Goal: Task Accomplishment & Management: Manage account settings

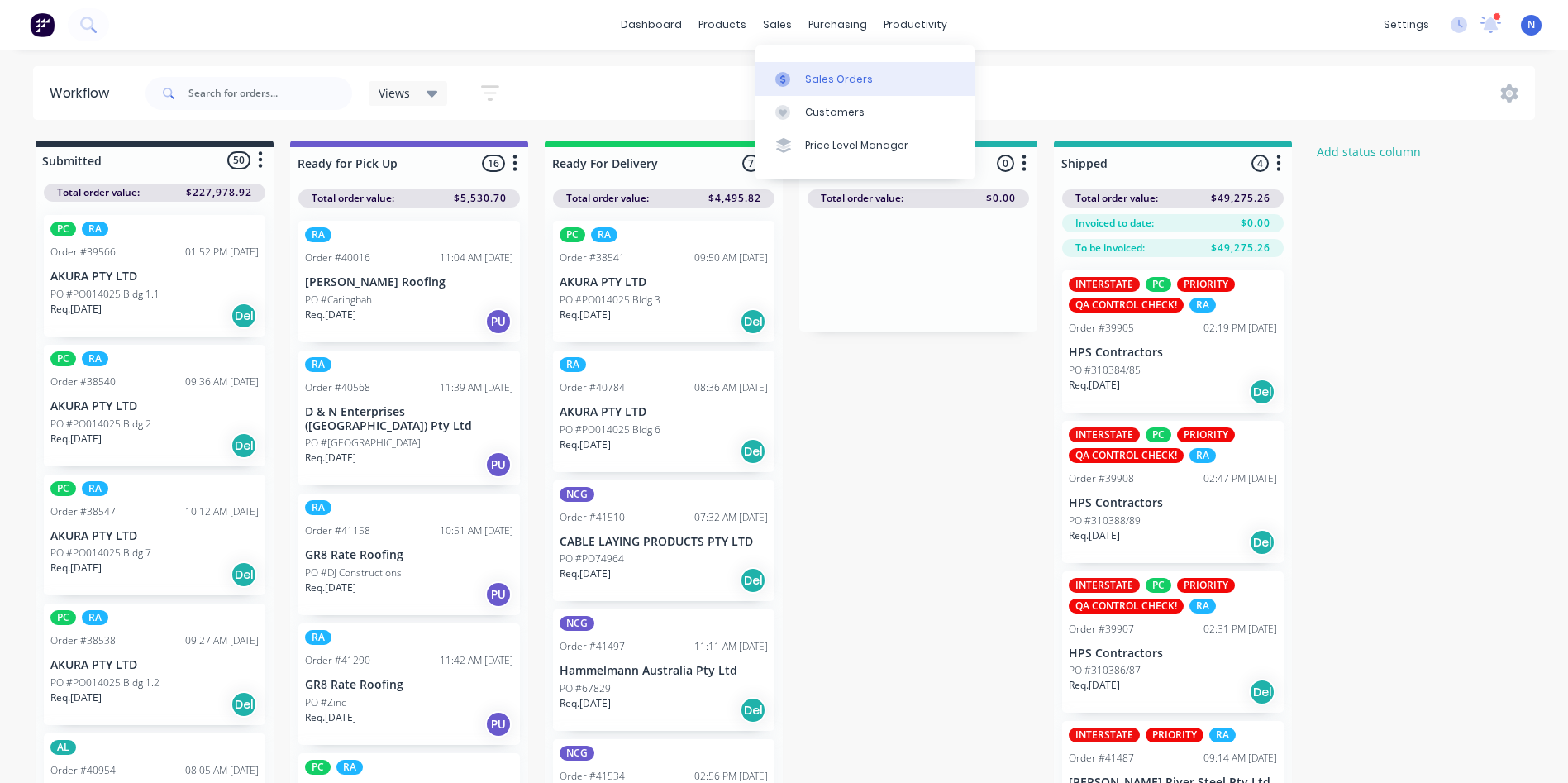
click at [859, 79] on div "Sales Orders" at bounding box center [839, 79] width 68 height 15
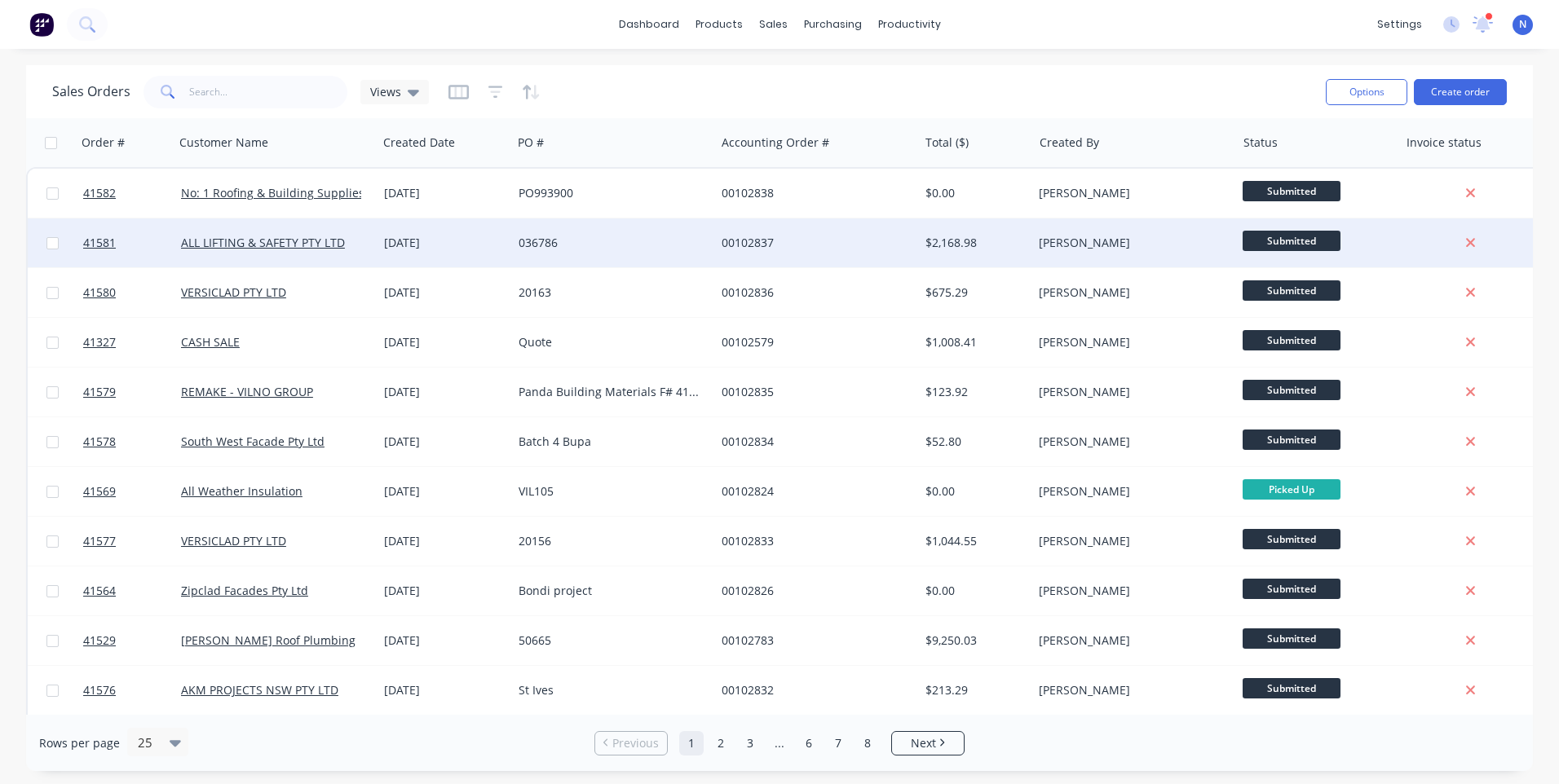
click at [885, 245] on div "00102837" at bounding box center [812, 243] width 181 height 17
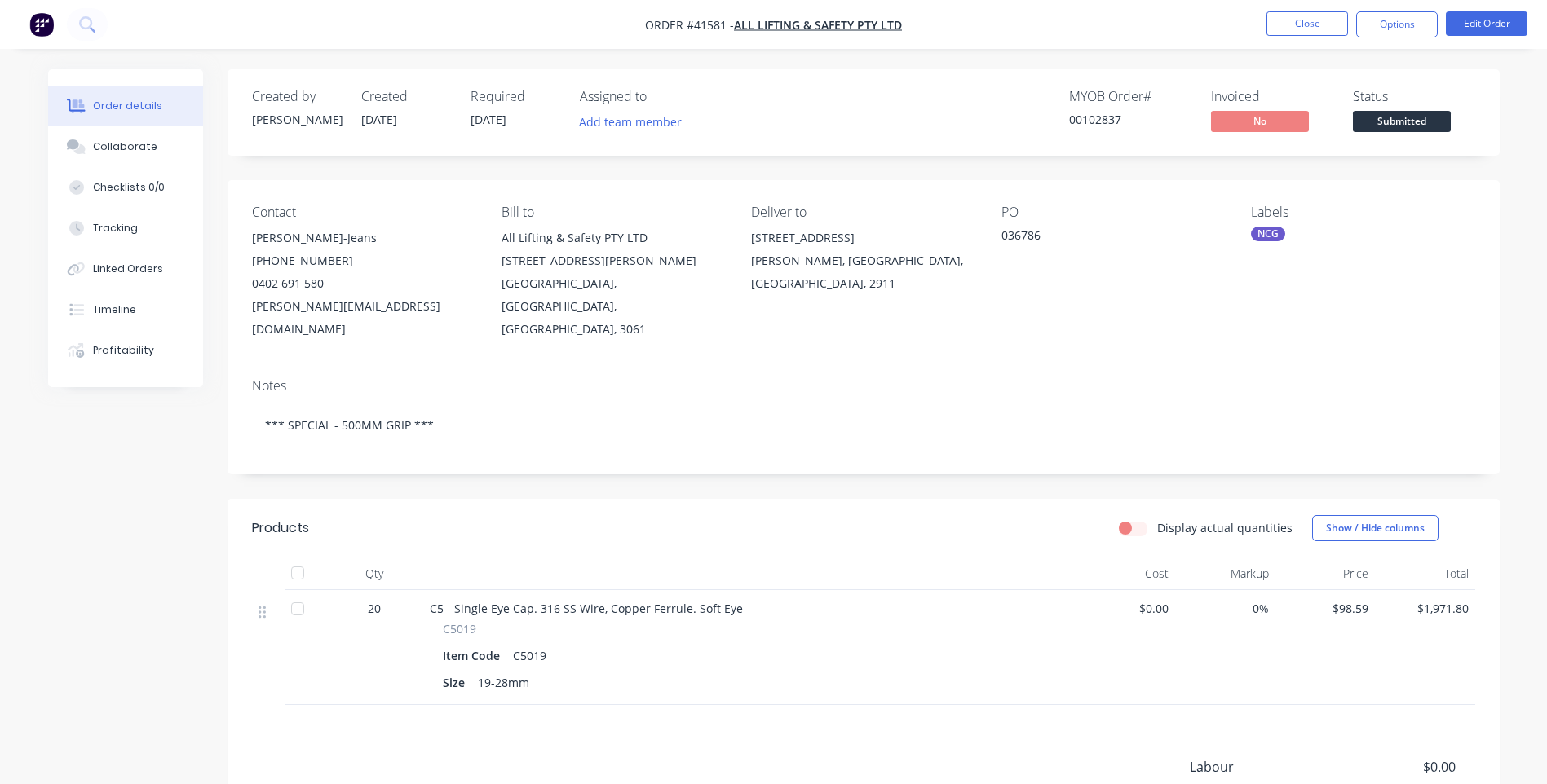
scroll to position [82, 0]
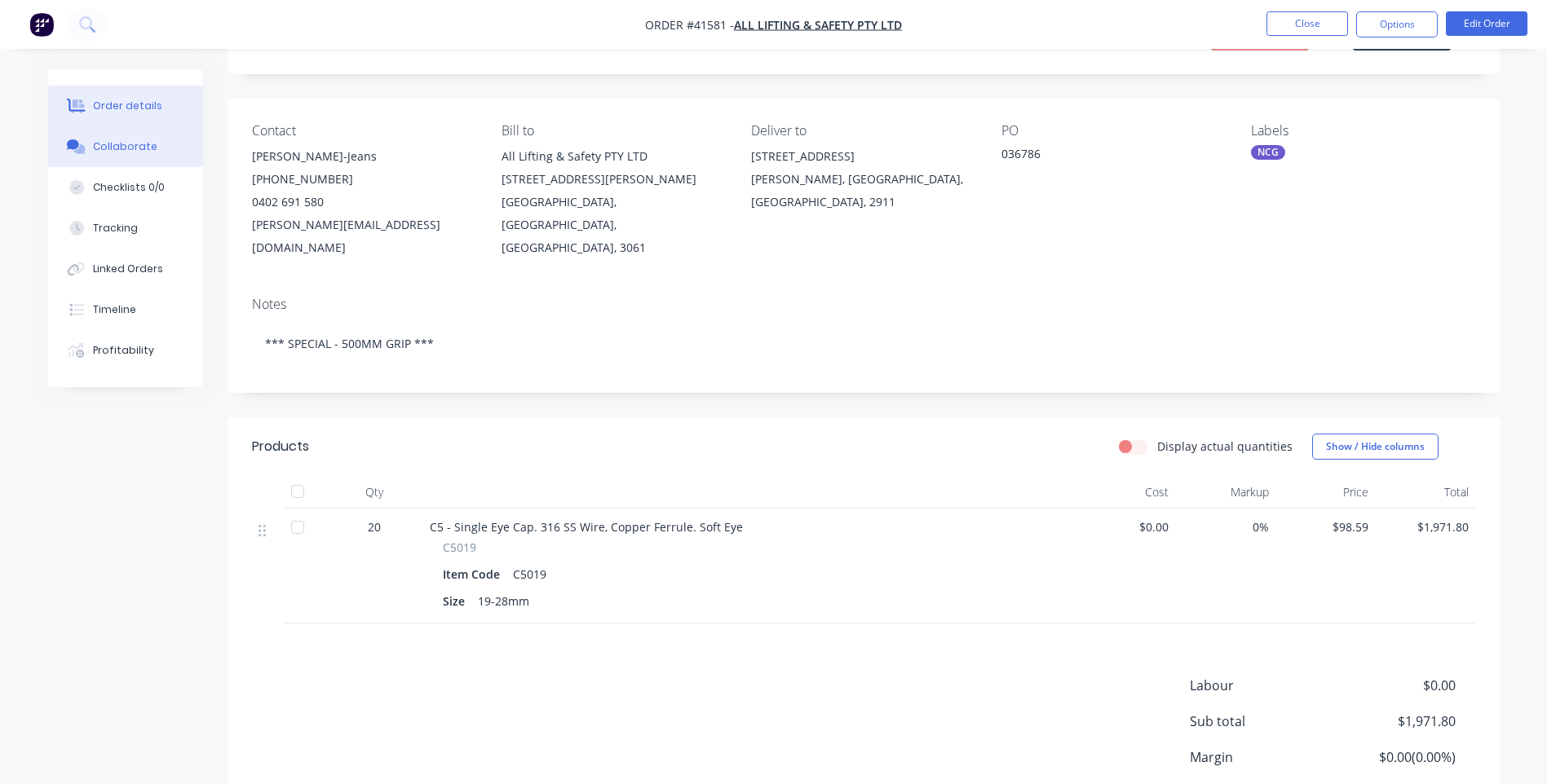
click at [127, 151] on div "Collaborate" at bounding box center [125, 147] width 64 height 15
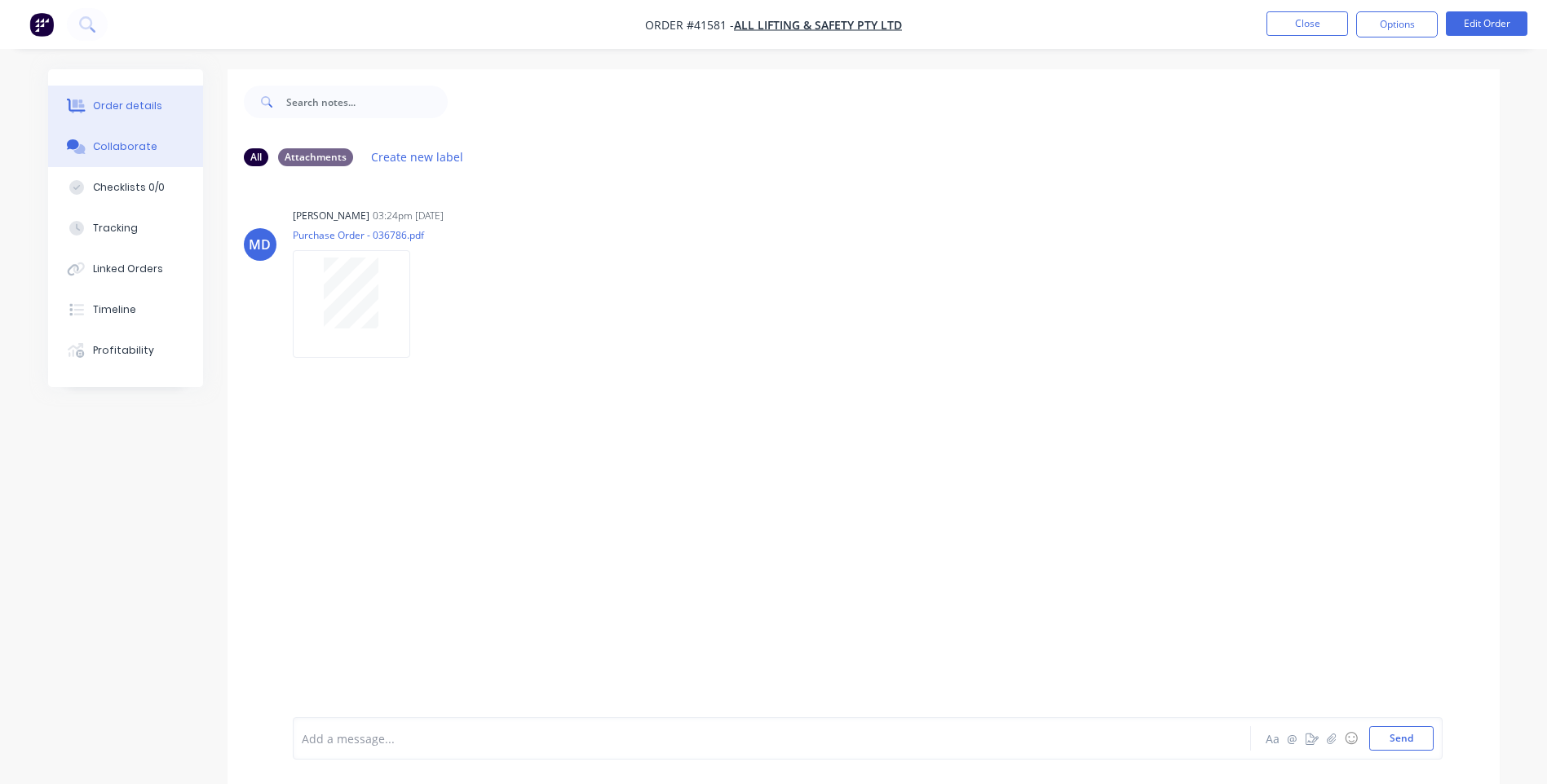
click at [89, 110] on button "Order details" at bounding box center [126, 105] width 155 height 40
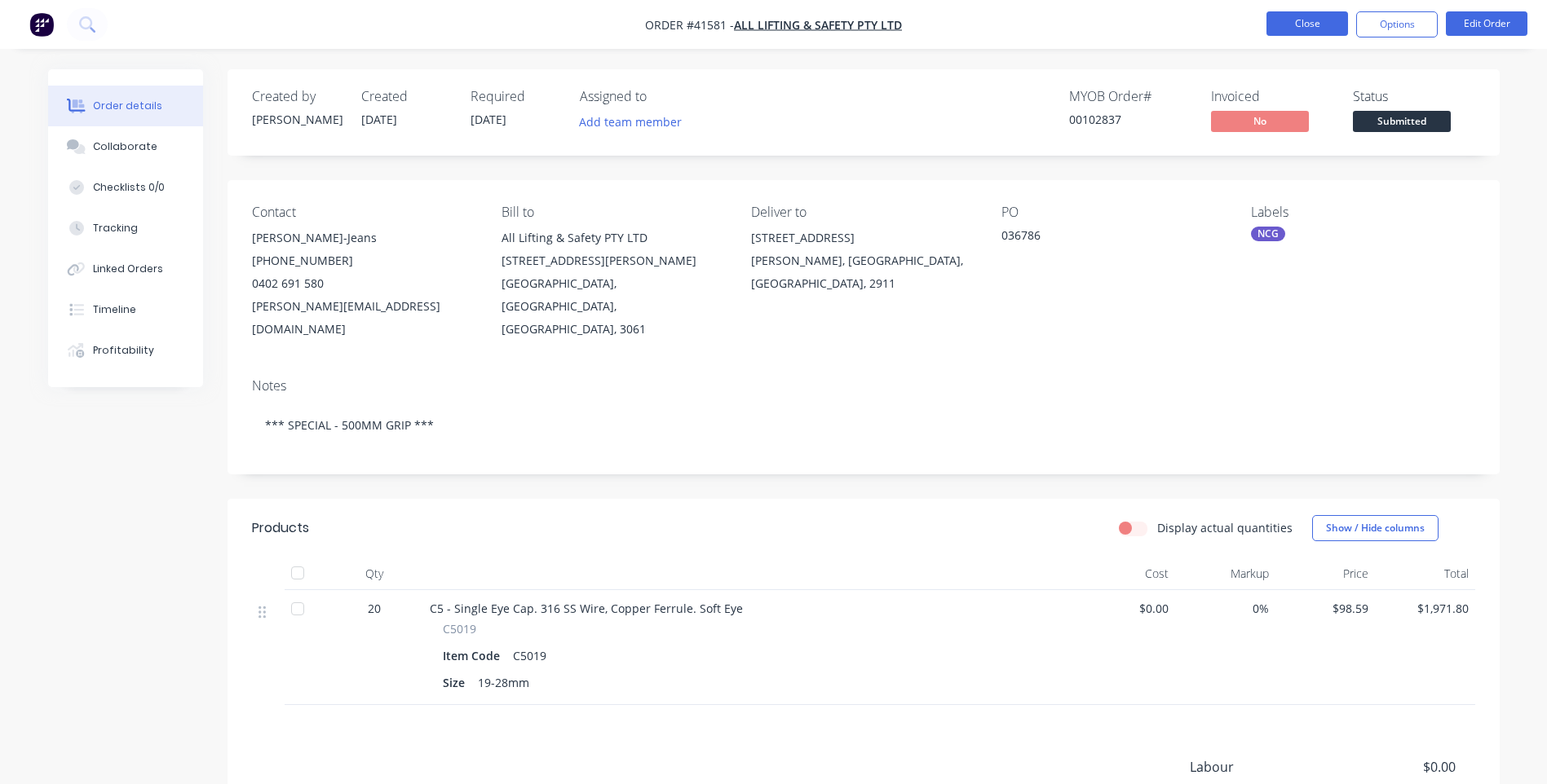
click at [1277, 18] on button "Close" at bounding box center [1307, 24] width 82 height 25
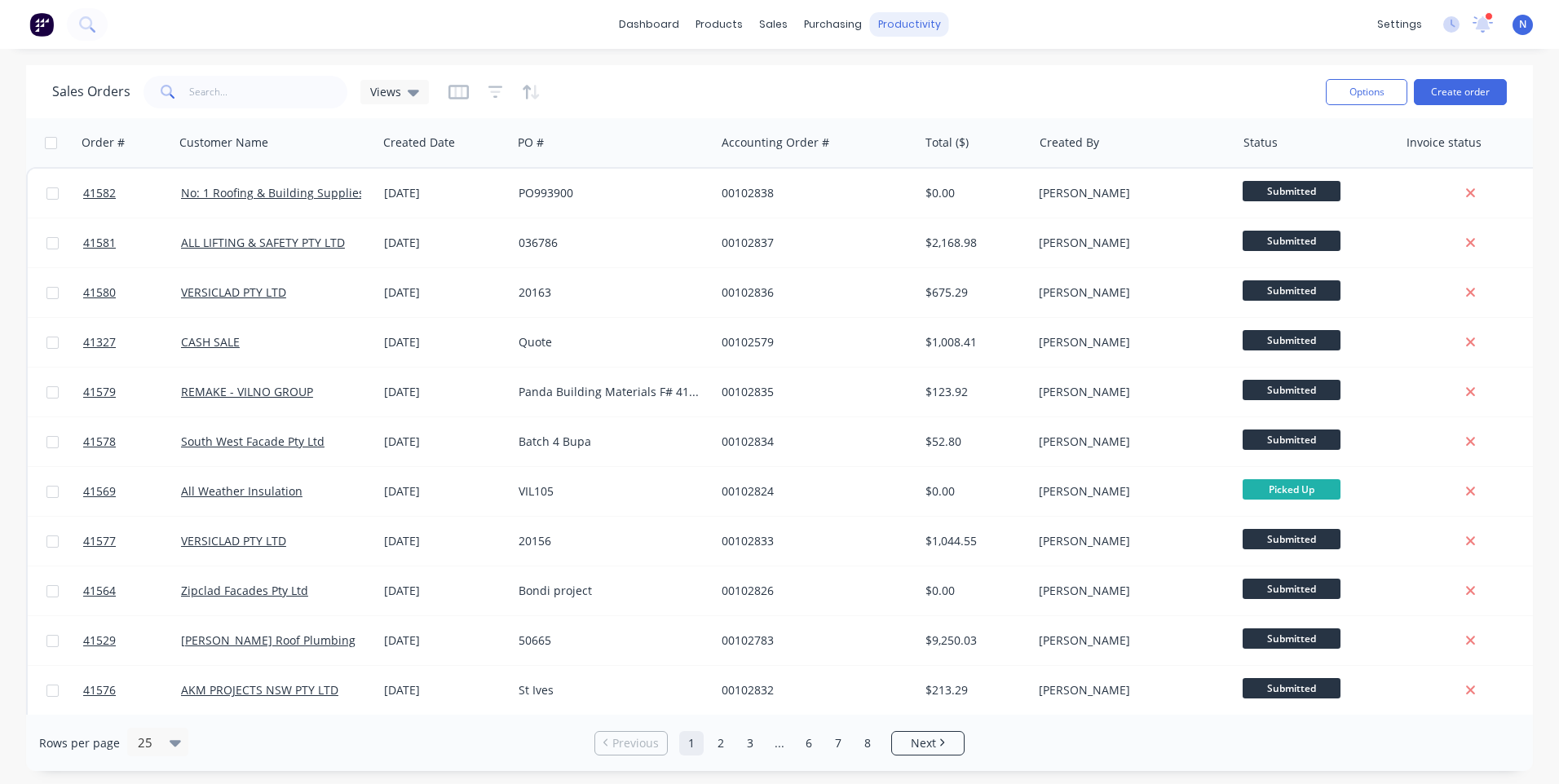
click at [901, 31] on div "productivity" at bounding box center [909, 25] width 79 height 25
click at [931, 74] on div "Workflow" at bounding box center [937, 78] width 49 height 15
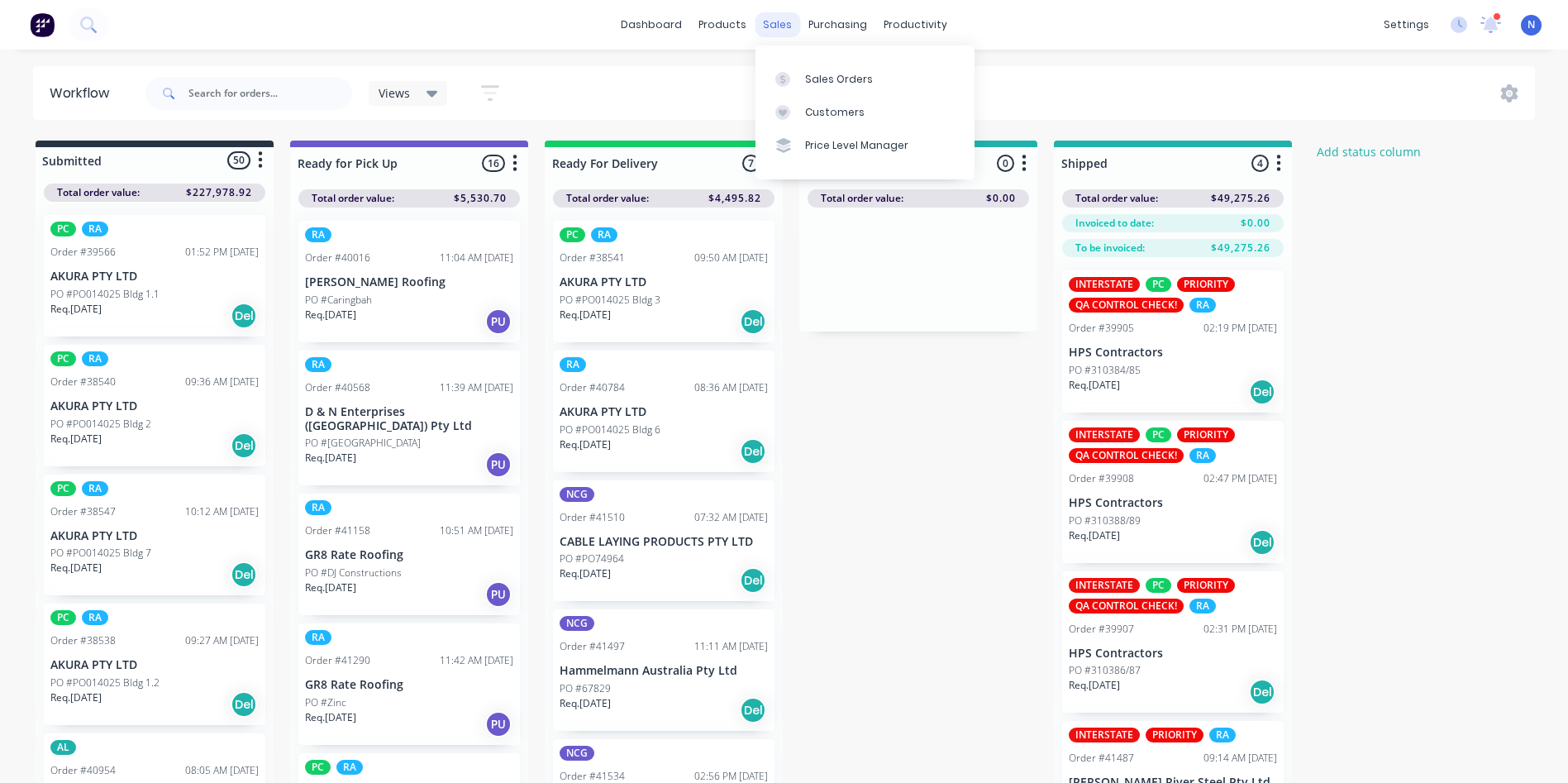
click at [770, 29] on div "sales" at bounding box center [776, 25] width 45 height 25
click at [824, 74] on div "Sales Orders" at bounding box center [839, 79] width 68 height 15
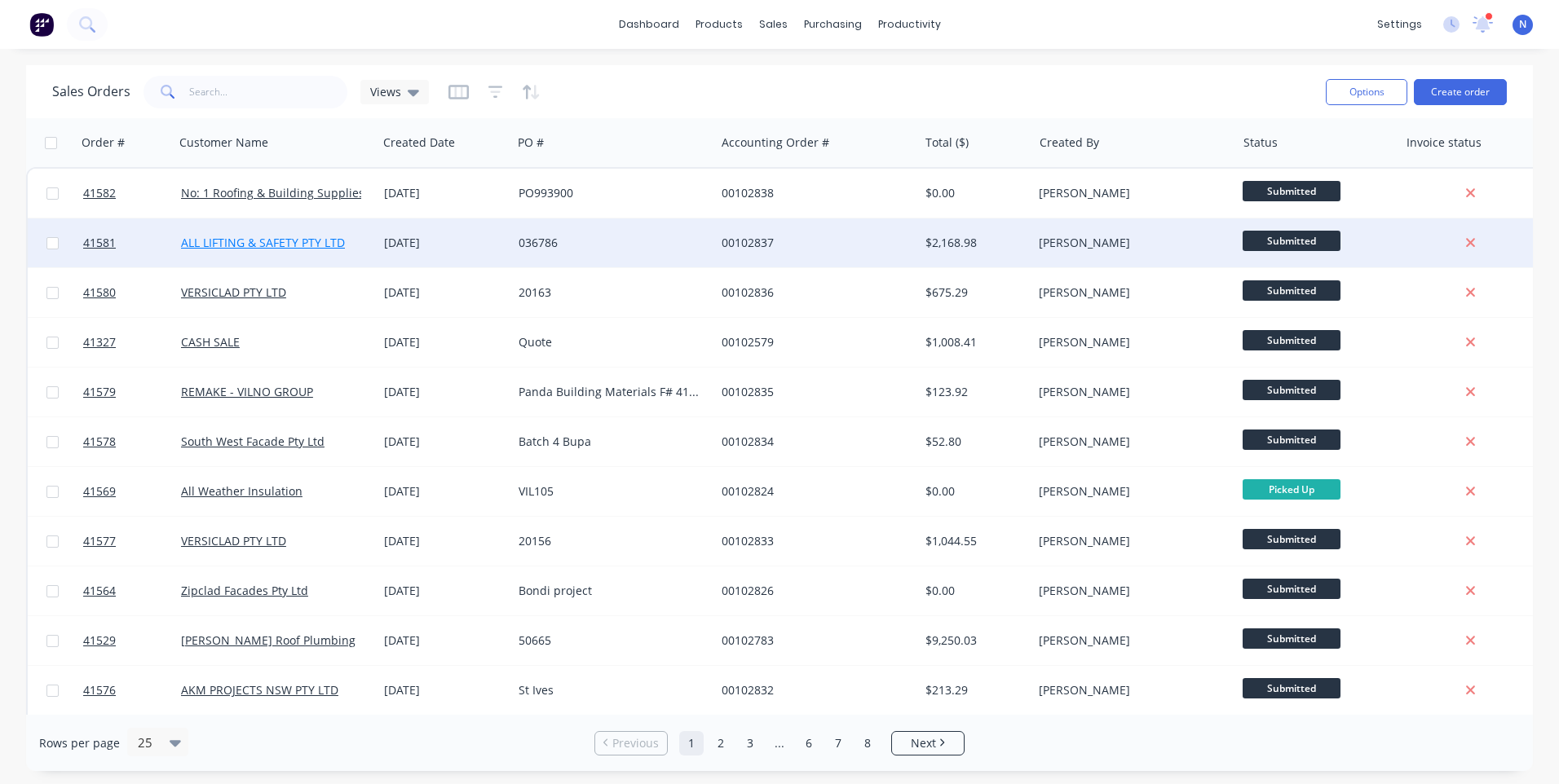
click at [256, 240] on link "ALL LIFTING & SAFETY PTY LTD" at bounding box center [263, 243] width 164 height 16
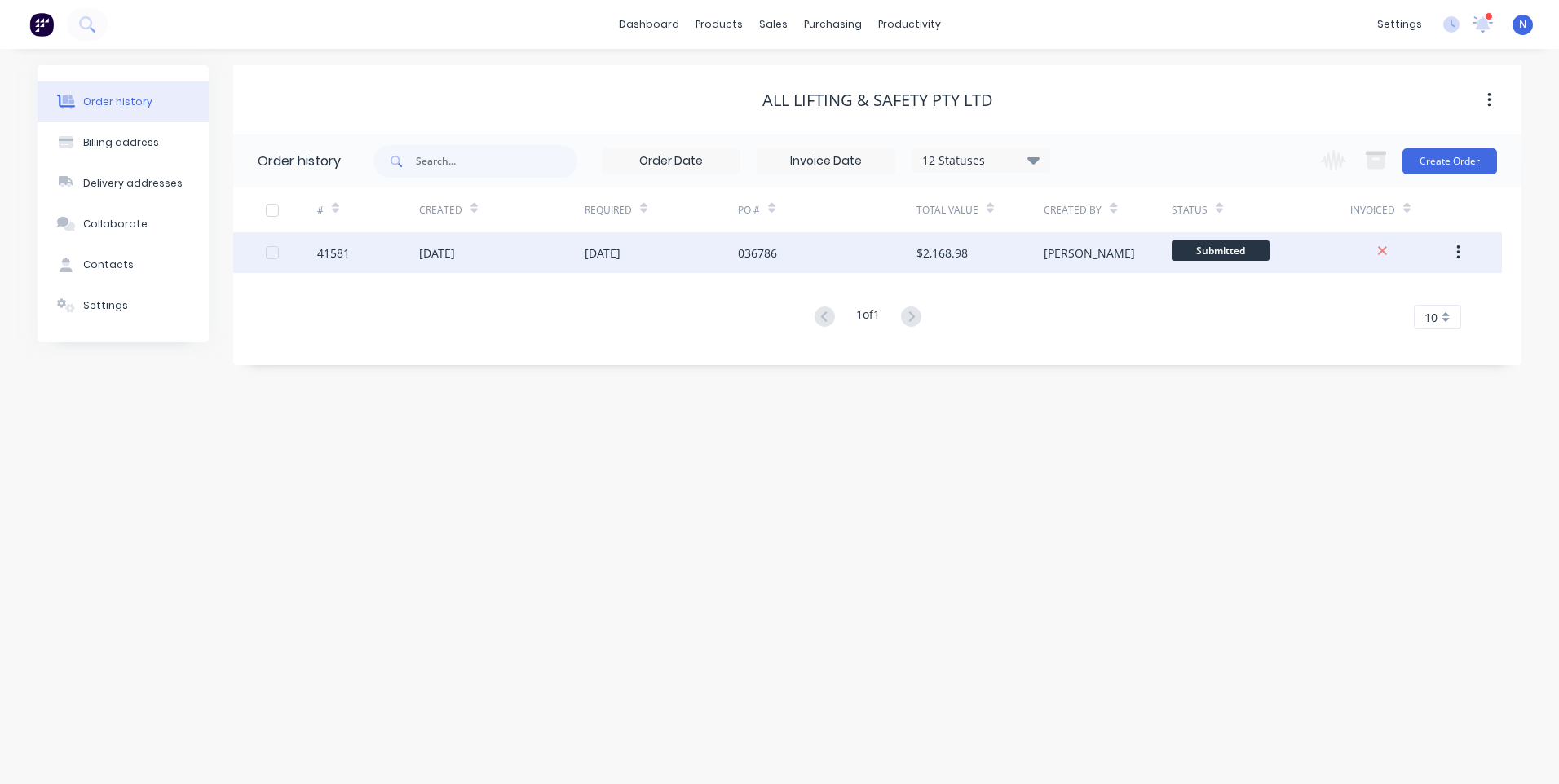
click at [598, 255] on div "[DATE]" at bounding box center [602, 252] width 36 height 17
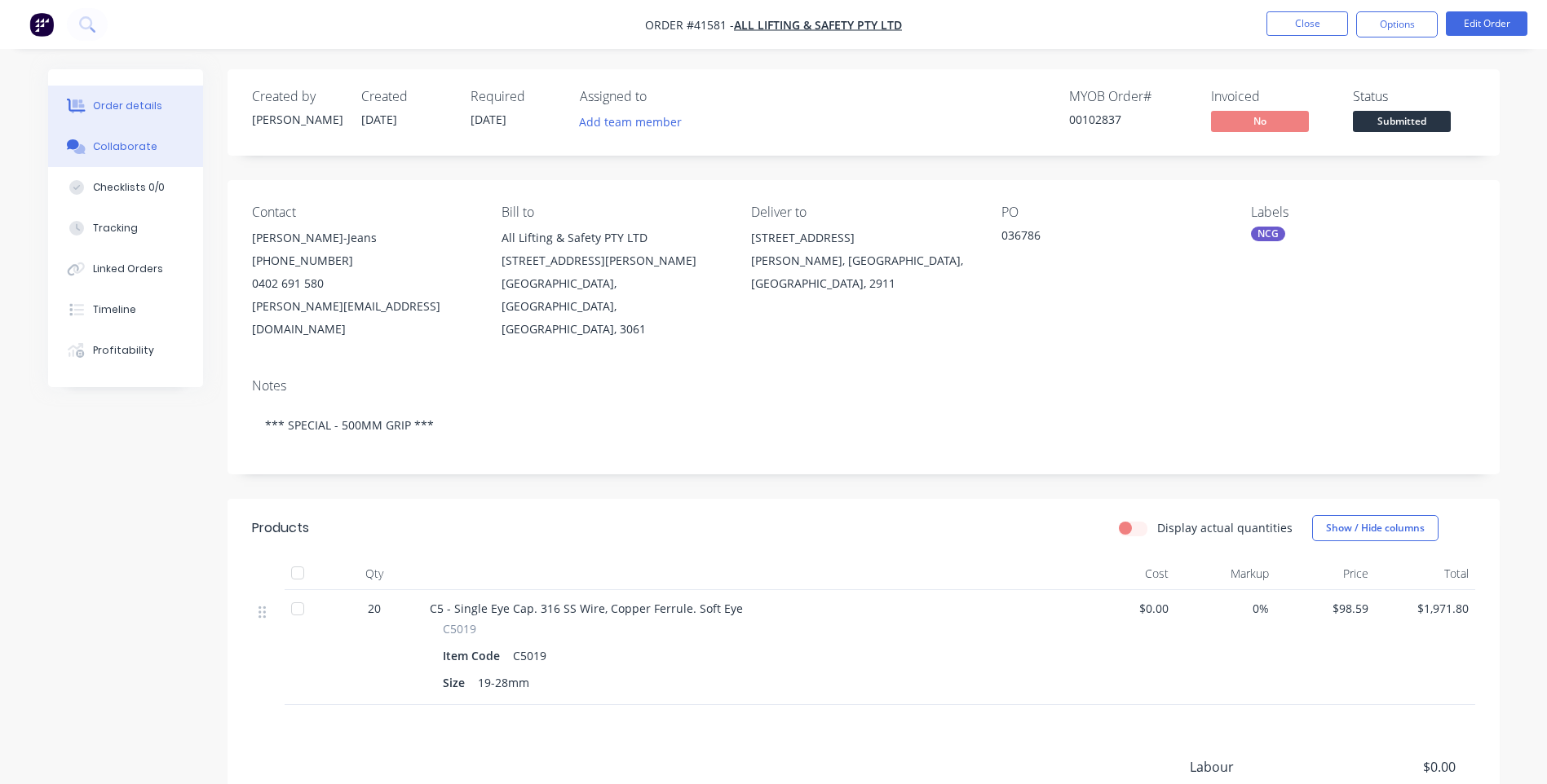
click at [158, 150] on button "Collaborate" at bounding box center [126, 147] width 155 height 40
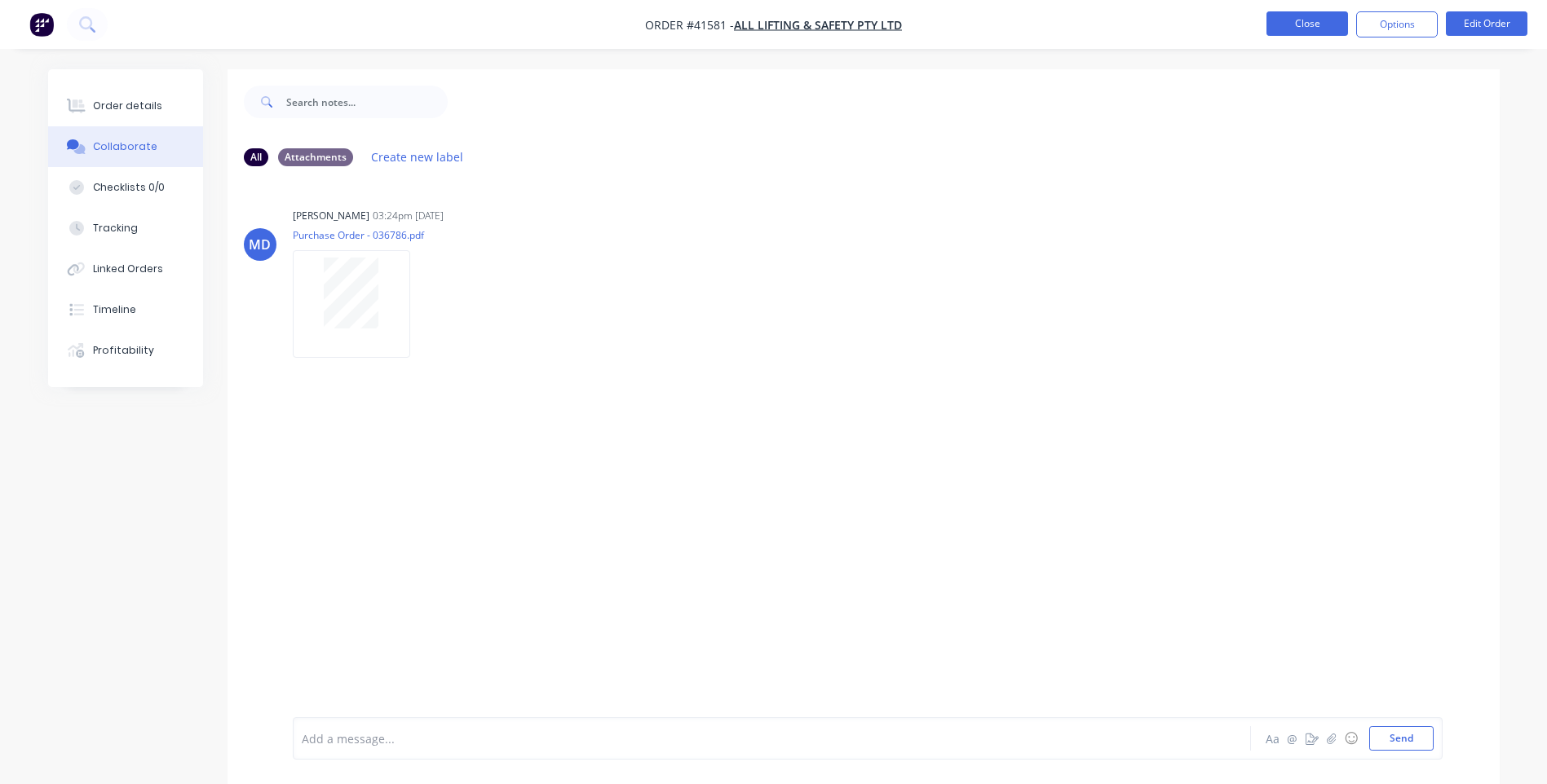
click at [1284, 24] on button "Close" at bounding box center [1307, 24] width 82 height 25
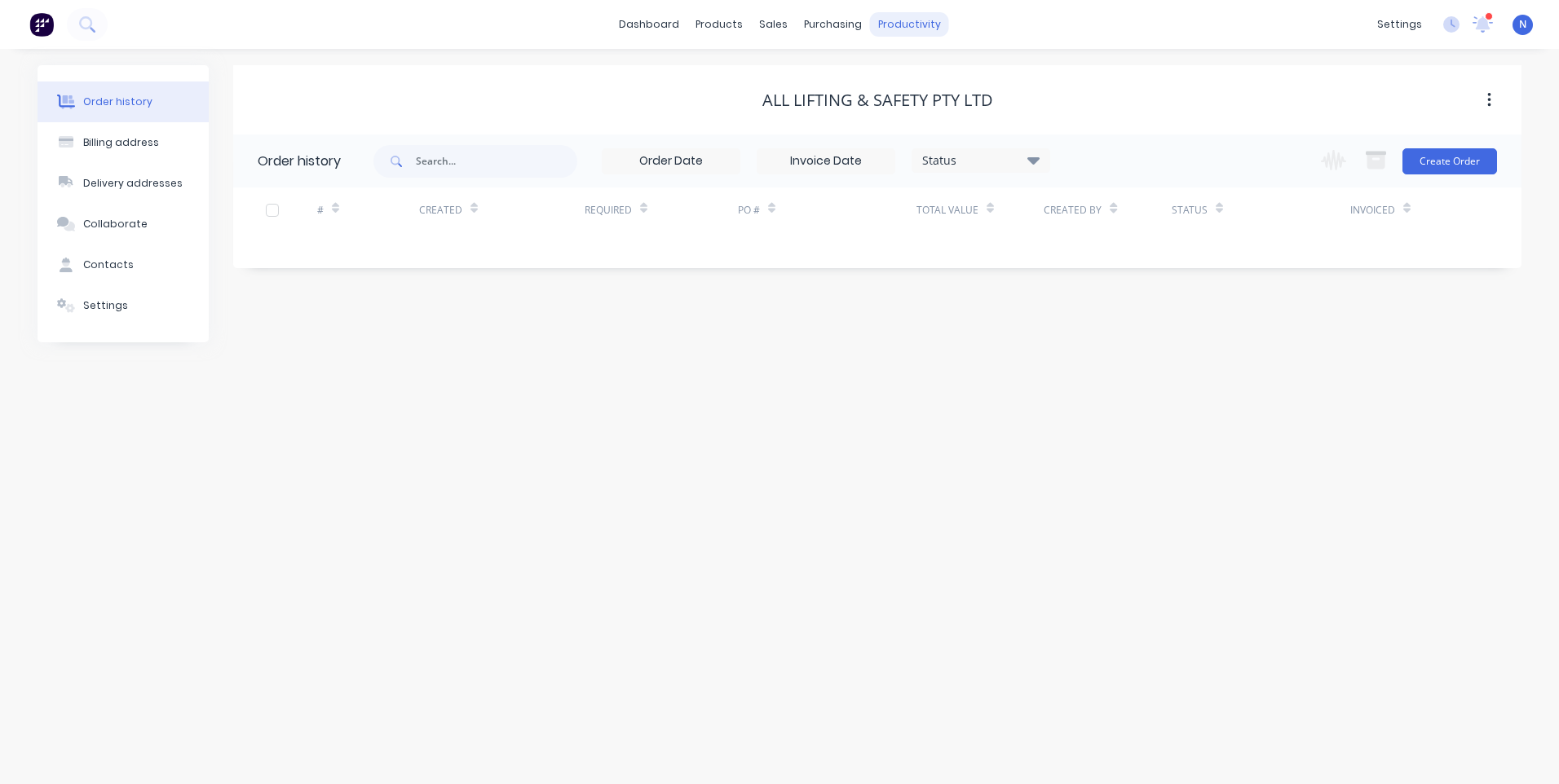
click at [912, 23] on div "productivity" at bounding box center [909, 25] width 79 height 25
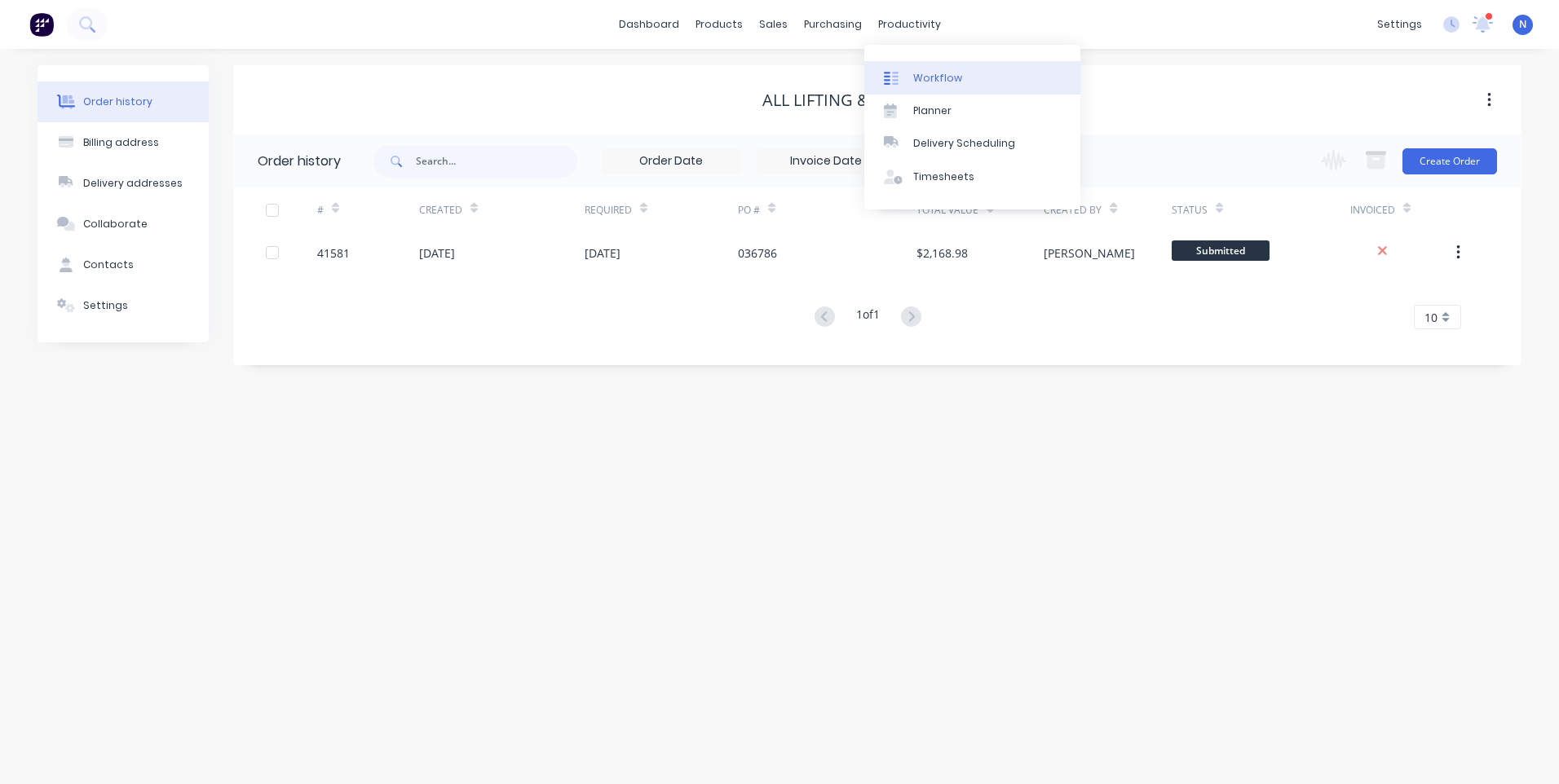
click at [941, 79] on div "Workflow" at bounding box center [937, 78] width 49 height 15
